Goal: Task Accomplishment & Management: Use online tool/utility

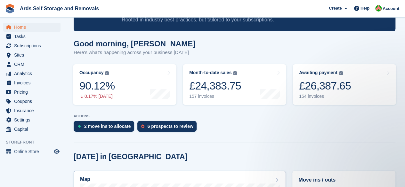
scroll to position [128, 0]
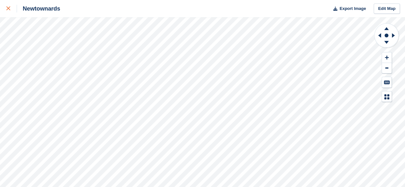
click at [5, 5] on link at bounding box center [8, 8] width 17 height 17
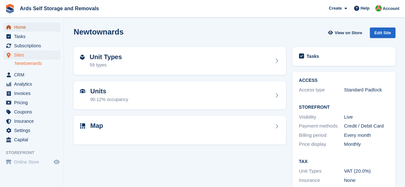
click at [37, 25] on span "Home" at bounding box center [33, 27] width 38 height 9
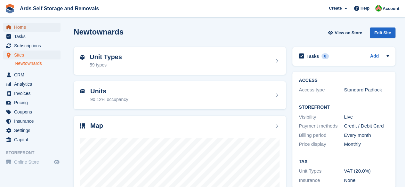
click at [37, 28] on span "Home" at bounding box center [33, 27] width 38 height 9
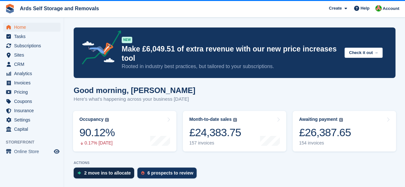
scroll to position [46, 0]
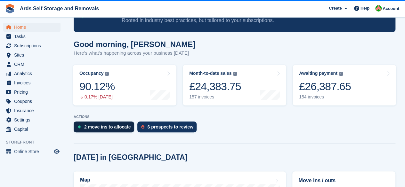
click at [108, 124] on div "2 move ins to allocate" at bounding box center [107, 126] width 47 height 5
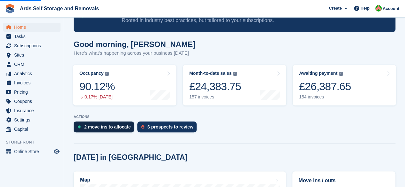
scroll to position [64, 0]
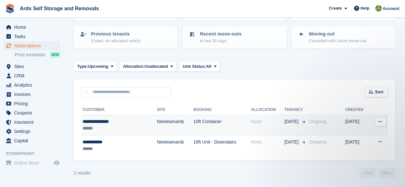
click at [253, 124] on div "None" at bounding box center [267, 121] width 33 height 7
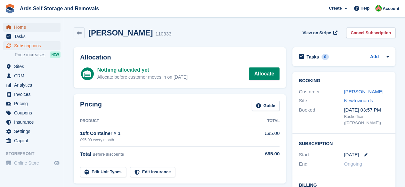
click at [27, 30] on span "Home" at bounding box center [33, 27] width 38 height 9
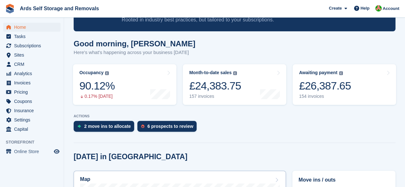
scroll to position [96, 0]
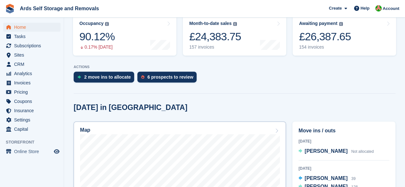
click at [266, 131] on div "Map" at bounding box center [179, 130] width 199 height 7
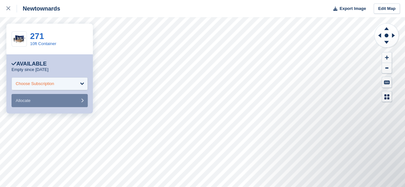
click at [51, 87] on div "Choose Subscription" at bounding box center [35, 84] width 38 height 6
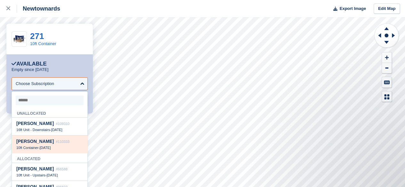
click at [48, 141] on span "[PERSON_NAME]" at bounding box center [34, 141] width 37 height 5
select select "******"
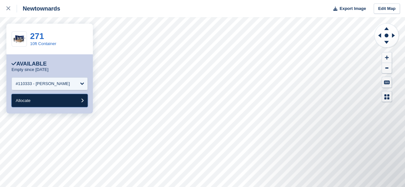
click at [72, 99] on button "Allocate" at bounding box center [50, 100] width 76 height 13
